Goal: Task Accomplishment & Management: Use online tool/utility

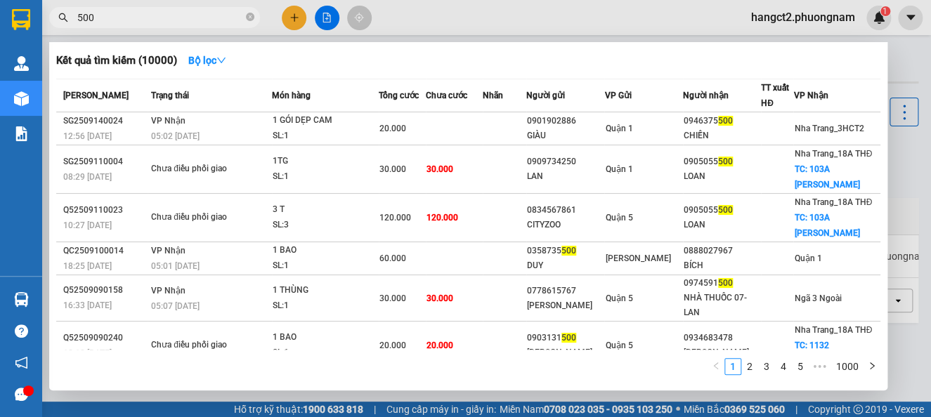
click at [246, 18] on icon "close-circle" at bounding box center [250, 17] width 8 height 8
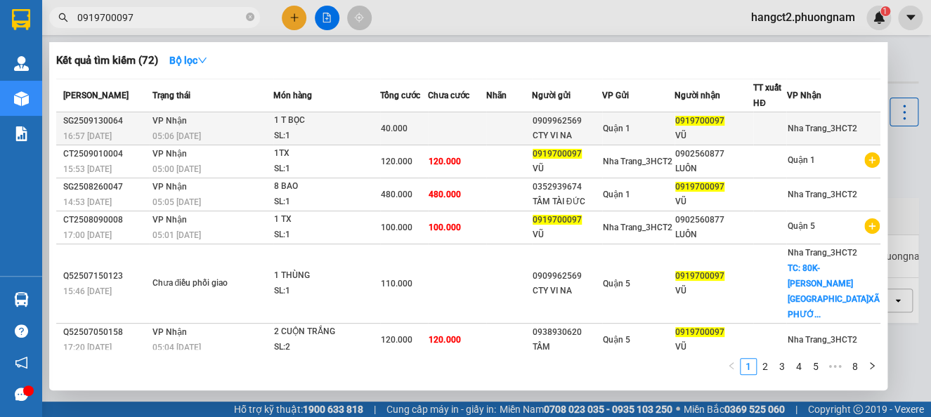
type input "0919700097"
click at [742, 125] on div "0919700097" at bounding box center [713, 121] width 77 height 15
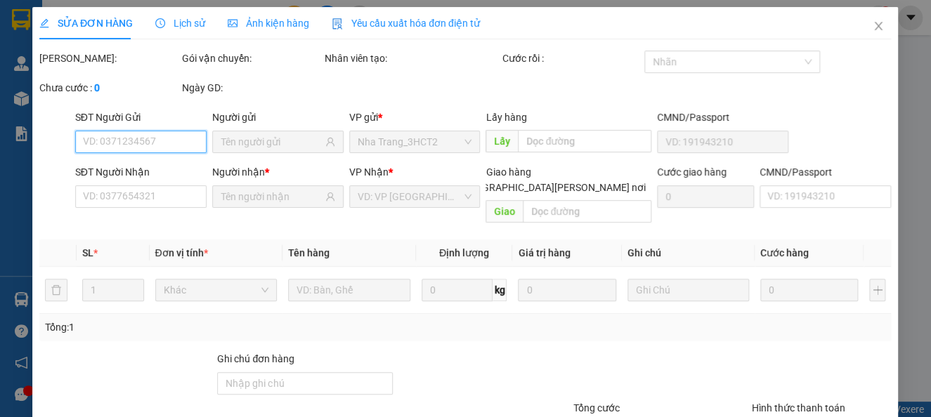
type input "0909962569"
type input "CTY VI NA"
type input "0919700097"
type input "VŨ"
type input "40.000"
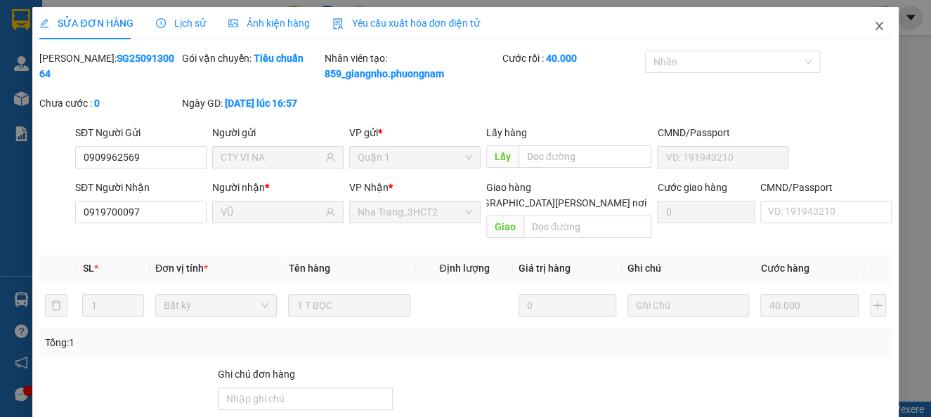
click at [860, 36] on span "Close" at bounding box center [878, 26] width 39 height 39
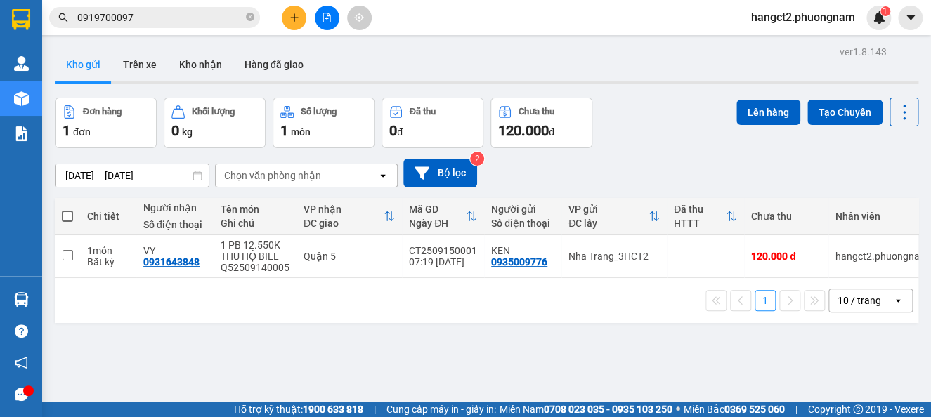
click at [148, 8] on span "0919700097" at bounding box center [154, 17] width 211 height 21
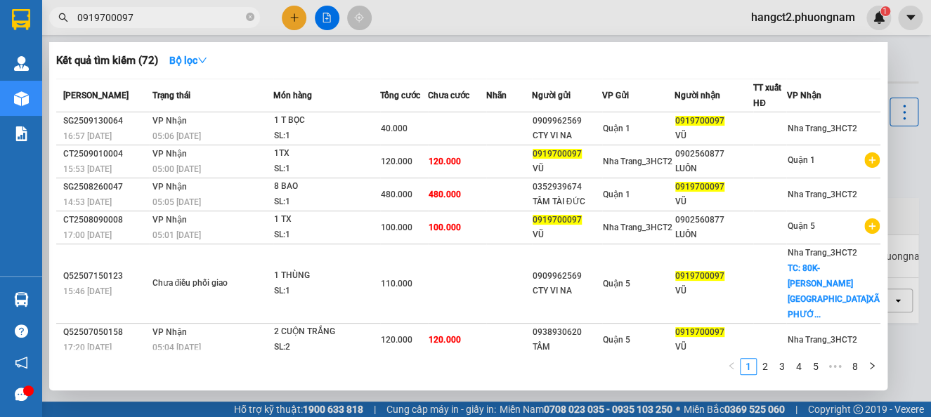
click at [151, 15] on input "0919700097" at bounding box center [160, 17] width 166 height 15
drag, startPoint x: 153, startPoint y: 13, endPoint x: 0, endPoint y: 14, distance: 153.1
click at [0, 14] on section "Kết quả [PERSON_NAME] ( 72 ) Bộ lọc Mã ĐH Trạng thái Món hàng Tổng [PERSON_NAME…" at bounding box center [465, 208] width 931 height 417
